Goal: Task Accomplishment & Management: Manage account settings

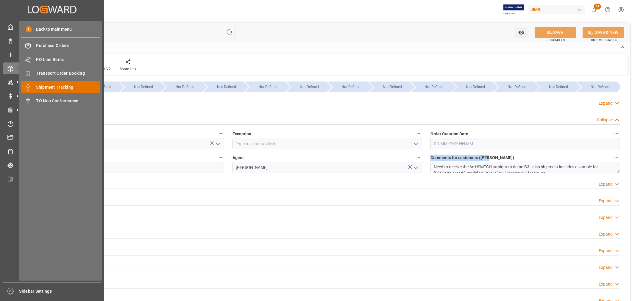
click at [55, 88] on span "Shipment Tracking" at bounding box center [68, 87] width 64 height 6
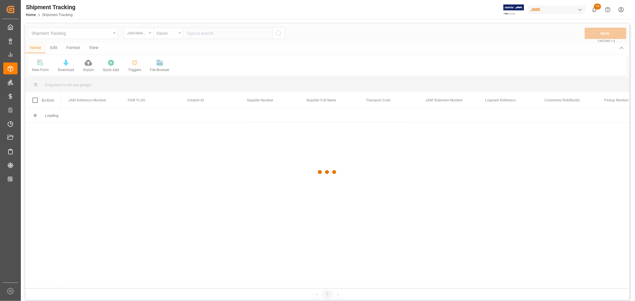
click at [622, 8] on html "Created by potrace 1.15, written by [PERSON_NAME] [DATE]-[DATE] Created by potr…" at bounding box center [317, 150] width 635 height 301
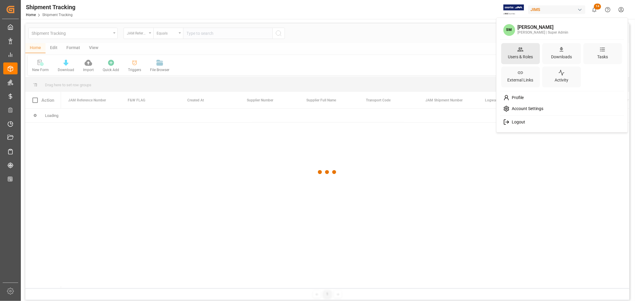
click at [520, 55] on div "Users & Roles" at bounding box center [520, 56] width 27 height 9
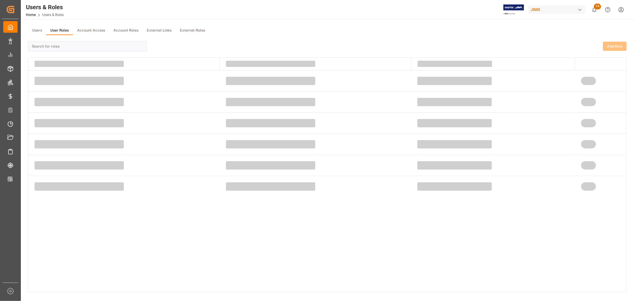
click at [61, 29] on button "User Roles" at bounding box center [59, 30] width 27 height 9
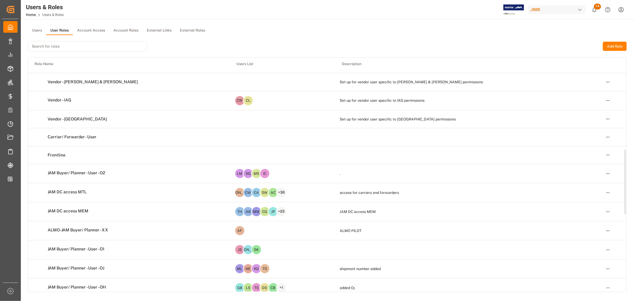
scroll to position [331, 0]
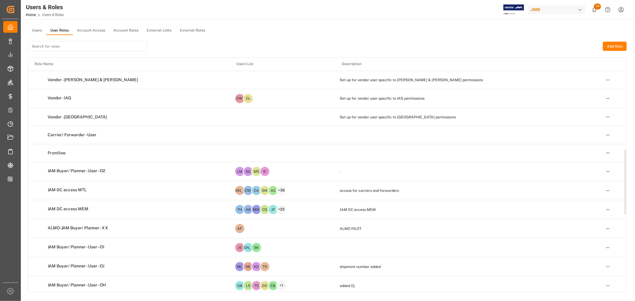
click at [606, 171] on html "Created by potrace 1.15, written by [PERSON_NAME] [DATE]-[DATE] Created by potr…" at bounding box center [317, 150] width 635 height 301
click at [584, 183] on div "Edit" at bounding box center [595, 183] width 31 height 8
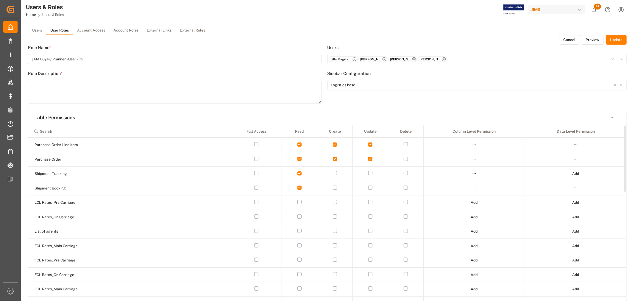
click at [586, 39] on button "Preview" at bounding box center [592, 40] width 23 height 10
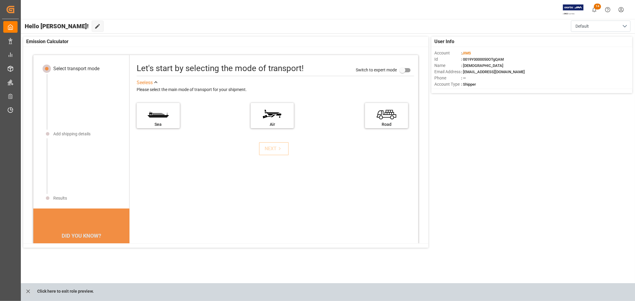
scroll to position [6, 0]
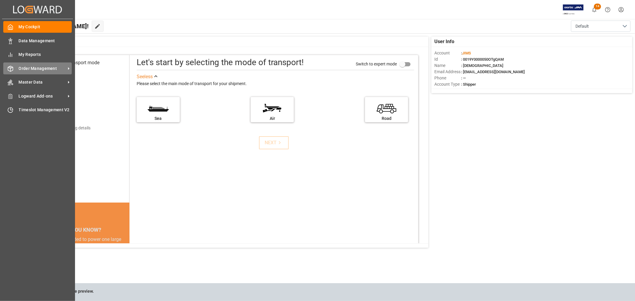
click at [39, 66] on span "Order Management" at bounding box center [42, 69] width 47 height 6
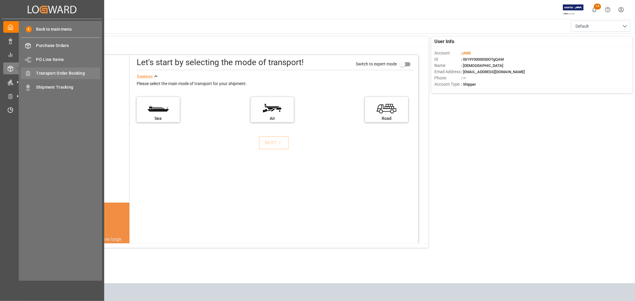
click at [65, 74] on span "Transport Order Booking" at bounding box center [68, 73] width 64 height 6
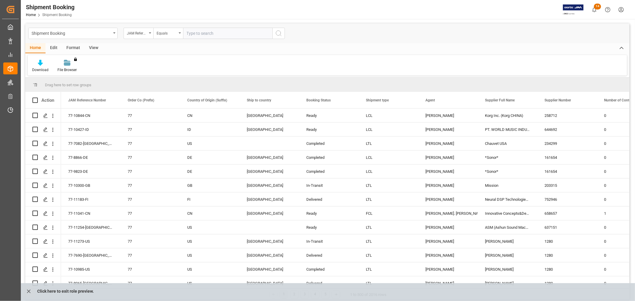
scroll to position [264, 0]
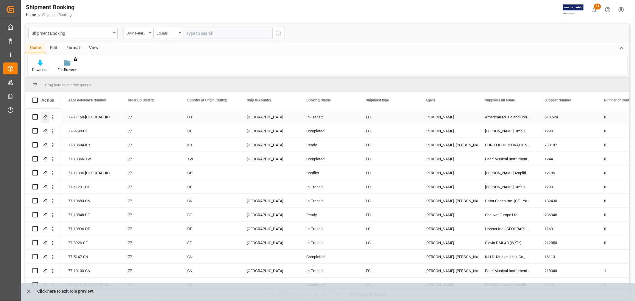
click at [47, 116] on icon "Press SPACE to select this row." at bounding box center [45, 117] width 5 height 5
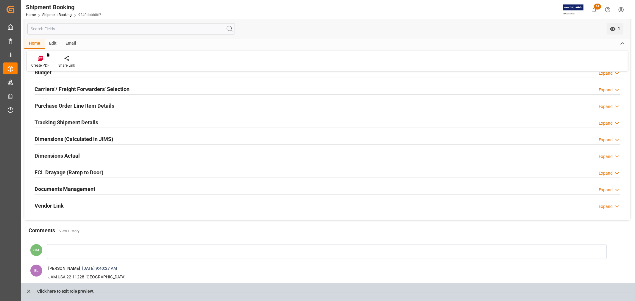
scroll to position [133, 0]
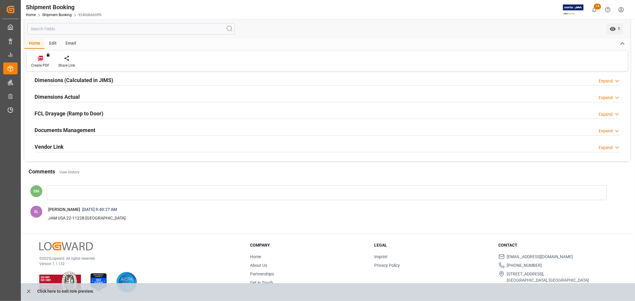
click at [61, 191] on div at bounding box center [327, 192] width 560 height 15
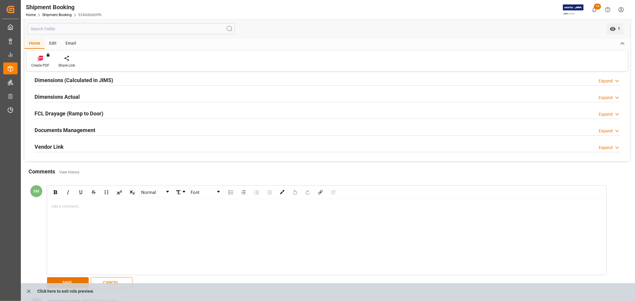
click at [65, 207] on div "rdw-editor" at bounding box center [327, 207] width 550 height 6
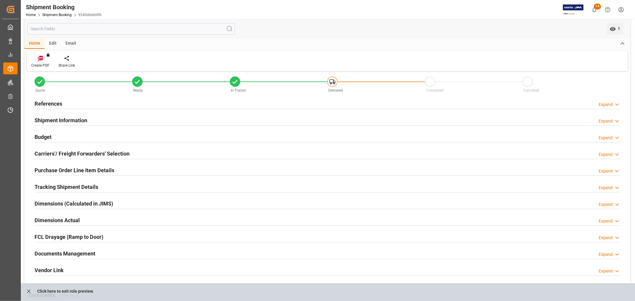
scroll to position [0, 0]
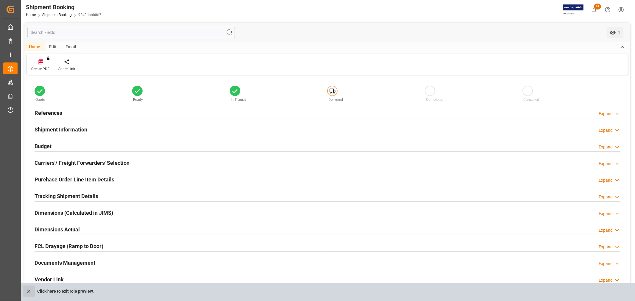
click at [29, 293] on icon "close role preview" at bounding box center [29, 292] width 6 height 6
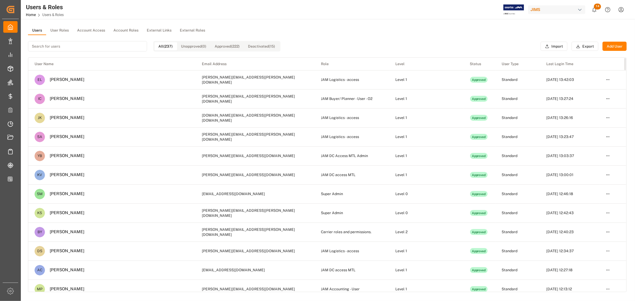
click at [64, 29] on button "User Roles" at bounding box center [59, 30] width 27 height 9
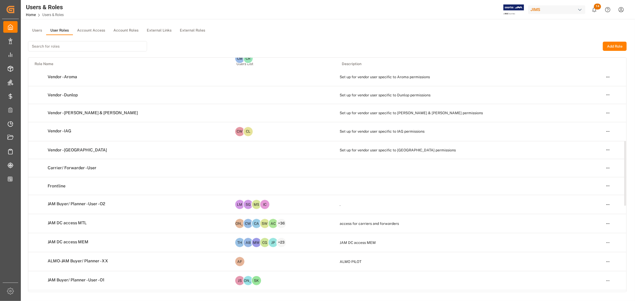
scroll to position [331, 0]
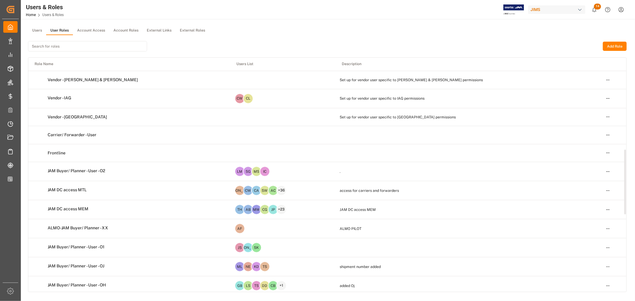
click at [609, 172] on html "Created by potrace 1.15, written by [PERSON_NAME] [DATE]-[DATE] Created by potr…" at bounding box center [317, 150] width 635 height 301
click at [585, 184] on div "Edit" at bounding box center [595, 183] width 31 height 8
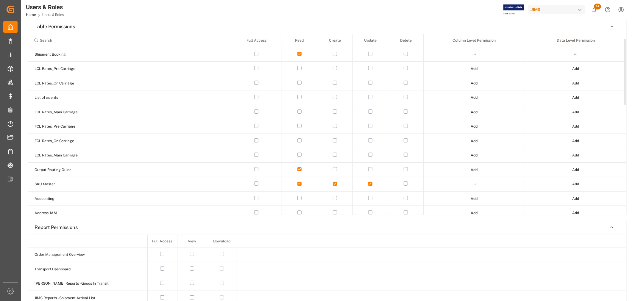
scroll to position [11, 0]
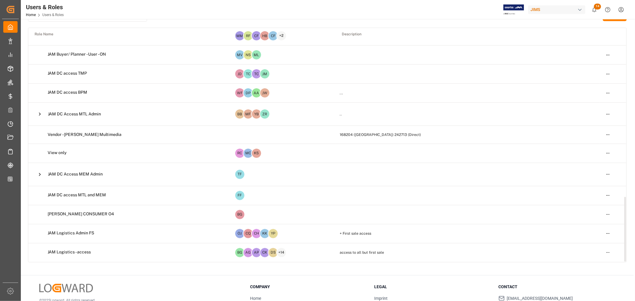
scroll to position [66, 0]
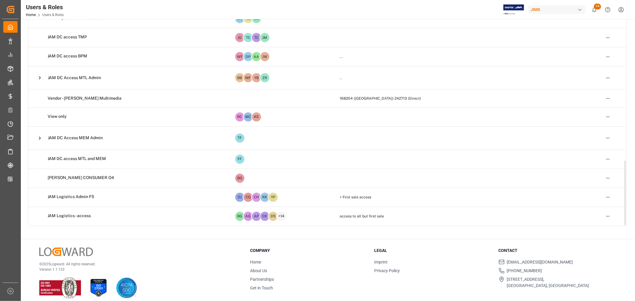
click at [608, 179] on html "Created by potrace 1.15, written by [PERSON_NAME] [DATE]-[DATE] Created by potr…" at bounding box center [317, 150] width 635 height 301
click at [586, 189] on div "Edit" at bounding box center [595, 189] width 31 height 8
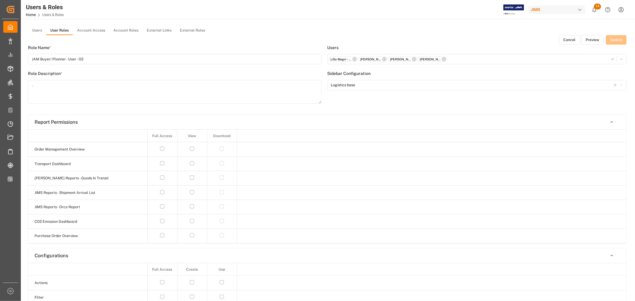
type input "[PERSON_NAME] CONSUMER O4"
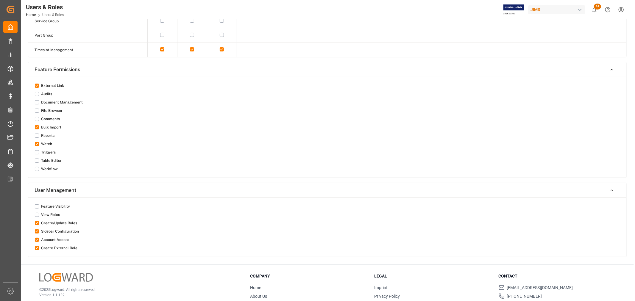
scroll to position [595, 0]
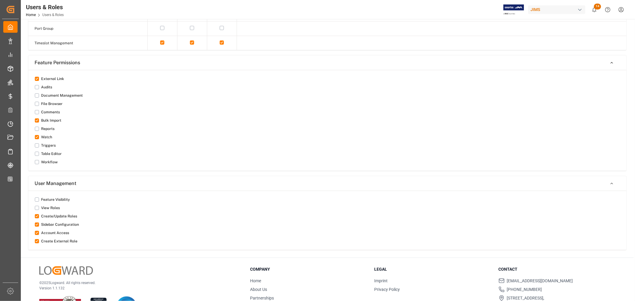
click at [37, 114] on button "button" at bounding box center [37, 112] width 4 height 4
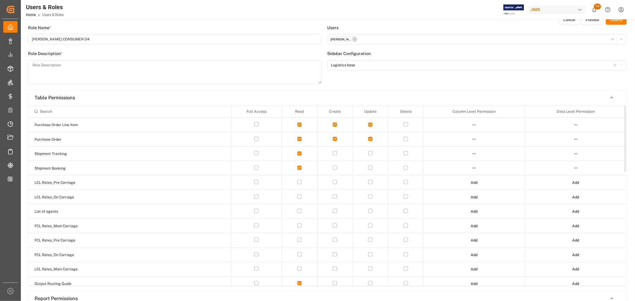
scroll to position [0, 0]
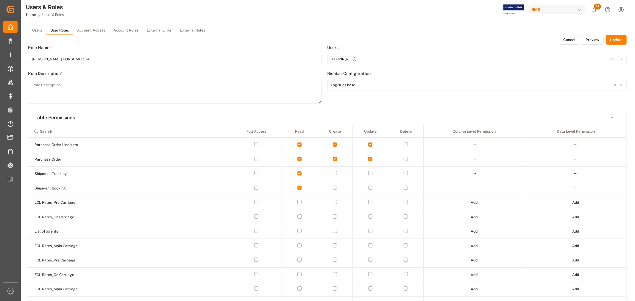
click at [613, 40] on button "Update" at bounding box center [616, 40] width 21 height 10
click at [49, 84] on textarea at bounding box center [175, 92] width 294 height 24
type textarea "comment"
click at [617, 40] on button "Update" at bounding box center [616, 40] width 21 height 10
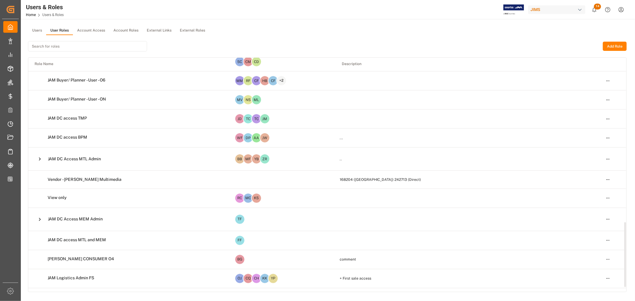
scroll to position [609, 0]
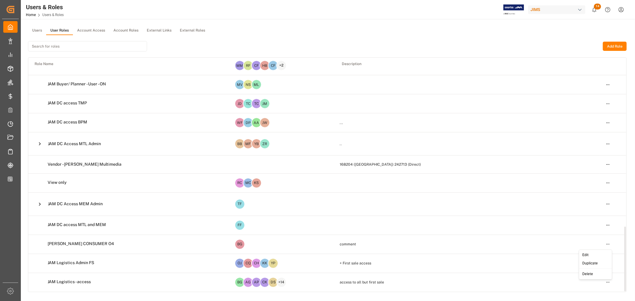
click at [607, 245] on html "Created by potrace 1.15, written by [PERSON_NAME] [DATE]-[DATE] Created by potr…" at bounding box center [317, 150] width 635 height 301
click at [584, 254] on div "Edit" at bounding box center [595, 255] width 31 height 8
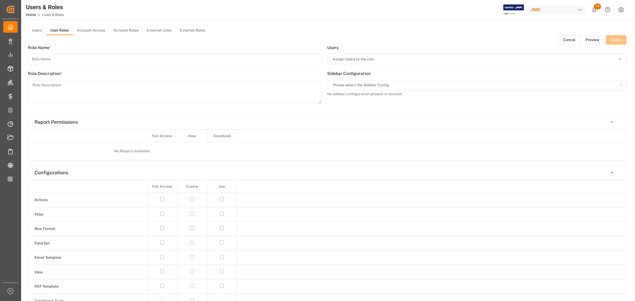
type input "[PERSON_NAME] CONSUMER O4"
type textarea "comment"
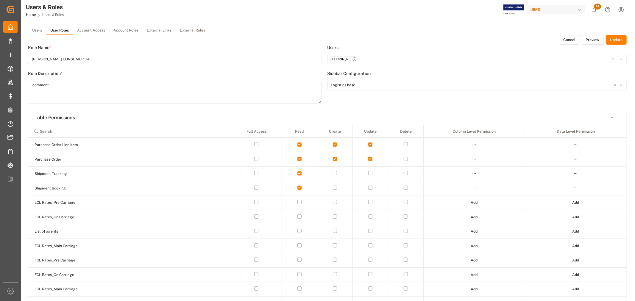
click at [588, 37] on button "Preview" at bounding box center [592, 40] width 23 height 10
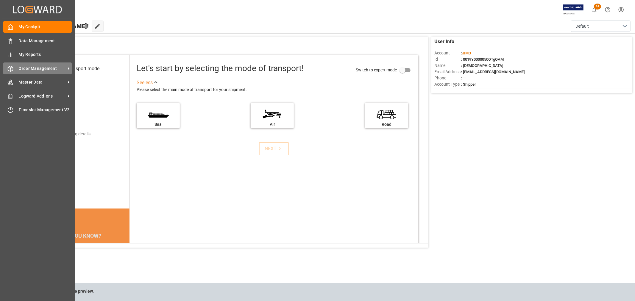
click at [40, 71] on div "Order Management Order Management" at bounding box center [37, 69] width 68 height 12
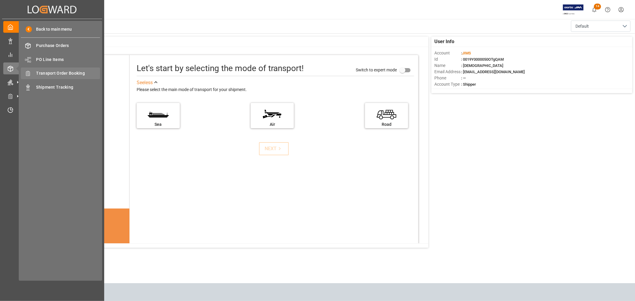
click at [60, 71] on span "Transport Order Booking" at bounding box center [68, 73] width 64 height 6
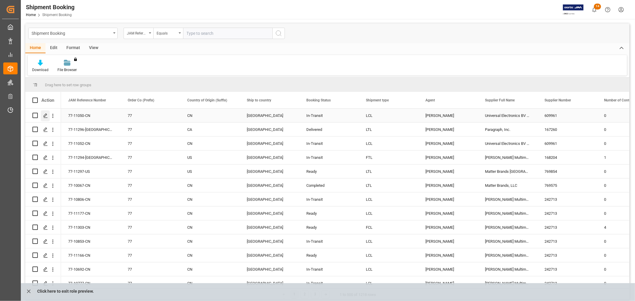
click at [45, 114] on polygon "Press SPACE to select this row." at bounding box center [45, 115] width 3 height 3
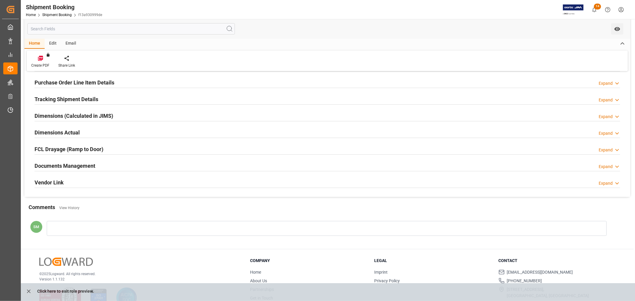
scroll to position [113, 0]
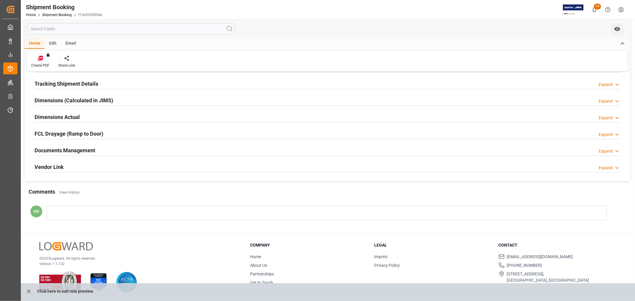
click at [82, 207] on div at bounding box center [327, 213] width 560 height 15
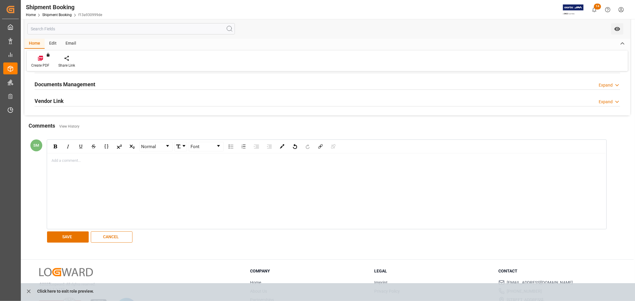
scroll to position [0, 0]
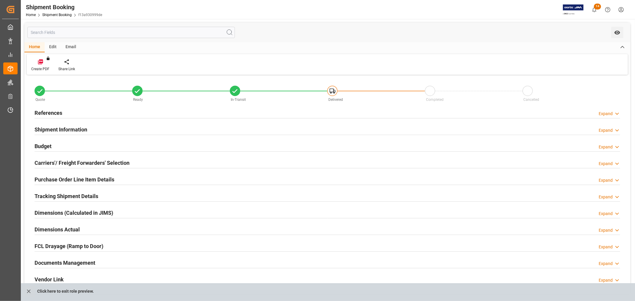
click at [620, 10] on html "Created by potrace 1.15, written by [PERSON_NAME] [DATE]-[DATE] Created by potr…" at bounding box center [317, 150] width 635 height 301
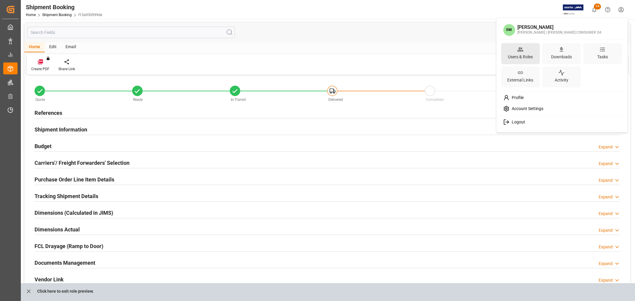
click at [523, 55] on div "Users & Roles" at bounding box center [520, 56] width 27 height 9
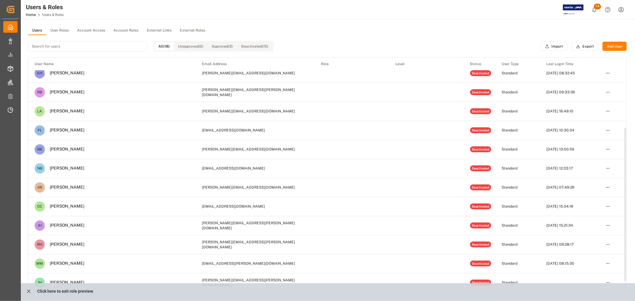
scroll to position [121, 0]
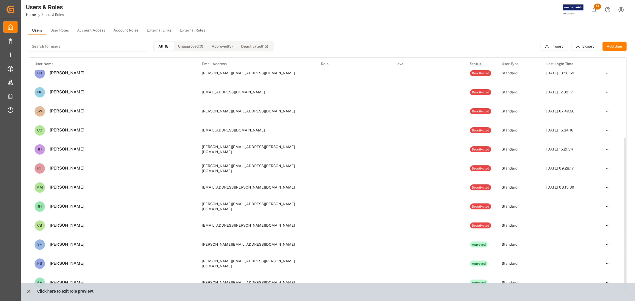
click at [56, 28] on button "User Roles" at bounding box center [59, 30] width 27 height 9
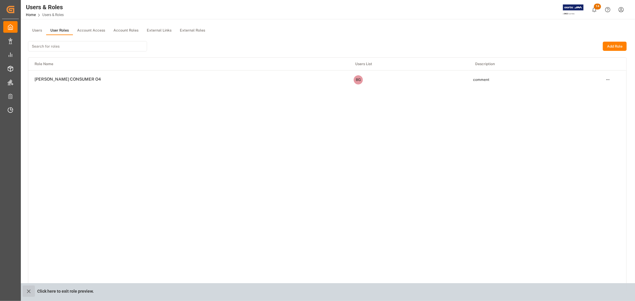
click at [26, 292] on icon "close role preview" at bounding box center [29, 292] width 6 height 6
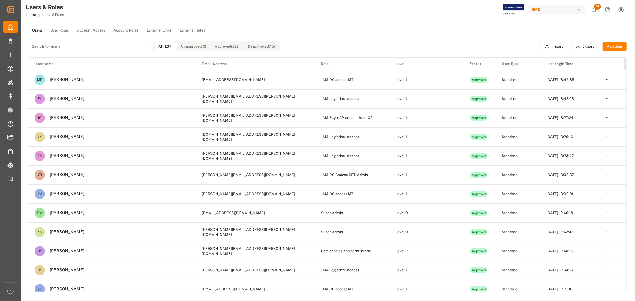
scroll to position [198, 0]
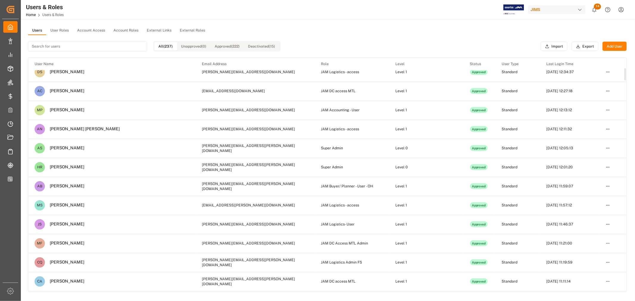
click at [58, 30] on button "User Roles" at bounding box center [59, 30] width 27 height 9
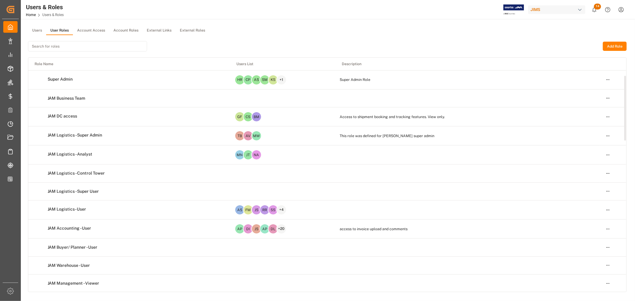
scroll to position [165, 0]
